Goal: Transaction & Acquisition: Purchase product/service

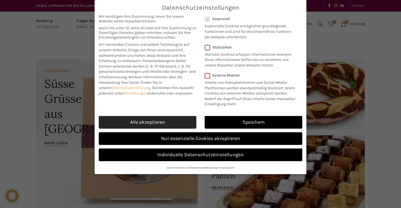
click at [149, 122] on link "Alle akzeptieren" at bounding box center [148, 122] width 98 height 13
checkbox input "true"
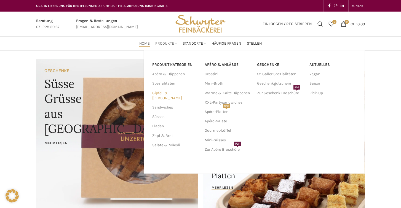
click at [165, 94] on link "Gipfeli & [PERSON_NAME]" at bounding box center [175, 96] width 46 height 14
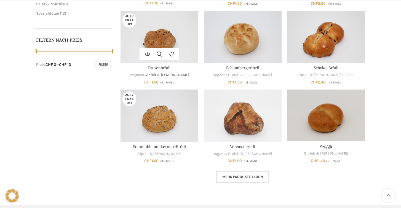
scroll to position [253, 0]
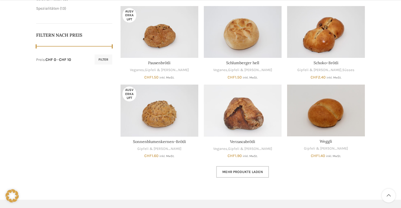
click at [242, 170] on span "Mehr Produkte laden" at bounding box center [242, 172] width 41 height 4
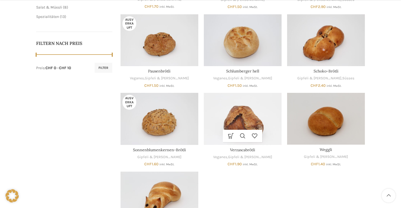
scroll to position [245, 0]
click at [247, 148] on link "Verzascabrötli" at bounding box center [242, 149] width 25 height 5
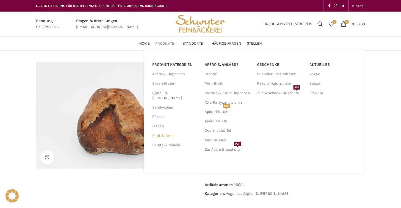
click at [167, 131] on link "Zopf & Brot" at bounding box center [175, 135] width 46 height 9
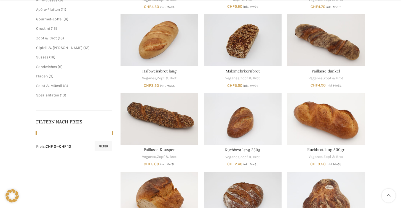
scroll to position [170, 0]
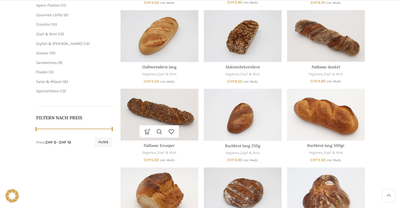
click at [157, 150] on div "Veganes , Zopf & Brot" at bounding box center [160, 152] width 78 height 5
click at [156, 111] on img "Paillasse Knusper" at bounding box center [160, 115] width 78 height 52
